Goal: Task Accomplishment & Management: Manage account settings

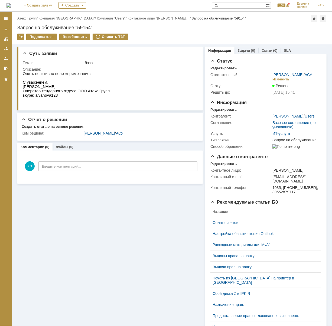
click at [20, 17] on link "Атекс Групп" at bounding box center [26, 18] width 19 height 4
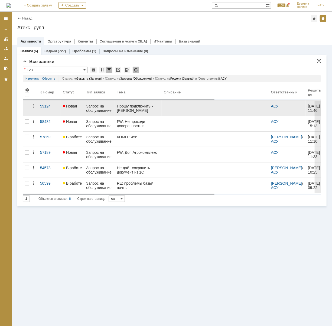
click at [141, 110] on div "Прошу подключить к ЭДО Бобровицкая" at bounding box center [138, 108] width 43 height 9
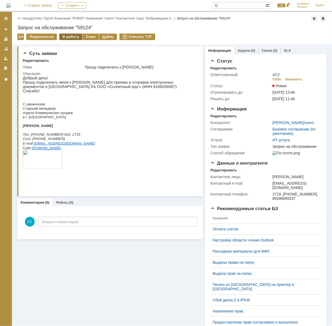
click at [73, 38] on div "В работу" at bounding box center [70, 37] width 23 height 7
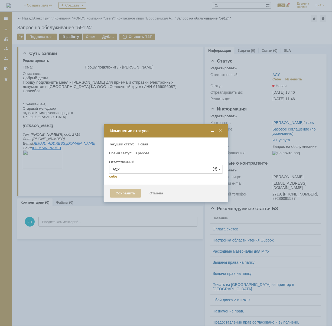
type input "[PERSON_NAME]"
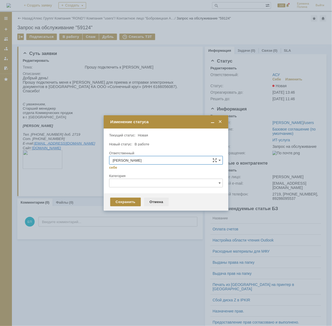
click at [154, 201] on div "Отмена" at bounding box center [156, 202] width 25 height 9
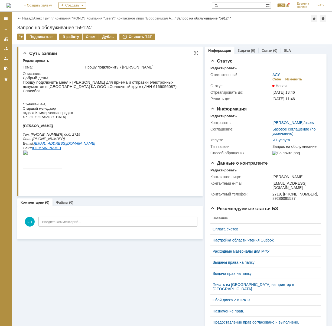
click at [87, 88] on span "Прошу подключить меня к Сбер Корусу для приема и отправки электронных документо…" at bounding box center [99, 84] width 155 height 9
copy span "6166056087"
click at [93, 94] on p at bounding box center [108, 95] width 172 height 4
